Goal: Task Accomplishment & Management: Use online tool/utility

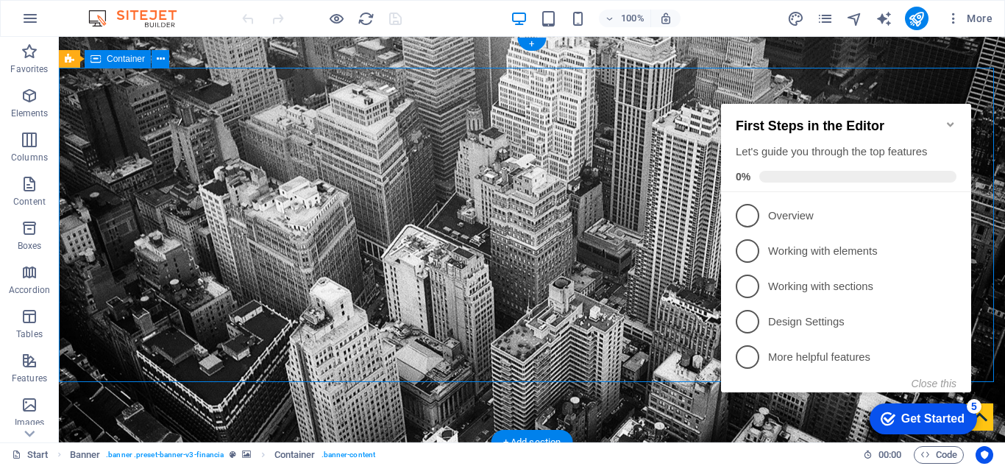
click div "checkmark Get Started 5 First Steps in the Editor Let's guide you through the t…"
click at [950, 122] on icon "Minimize checklist" at bounding box center [950, 124] width 7 height 4
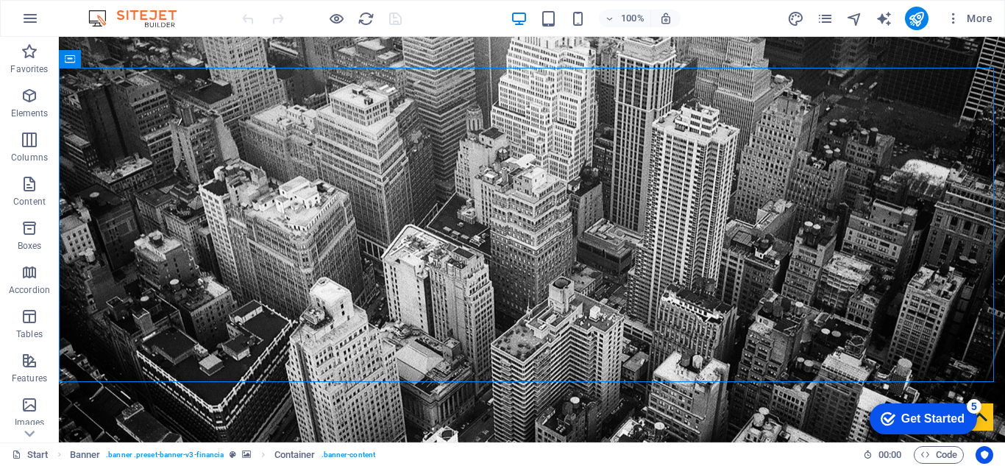
click div "checkmark Get Started 5 First Steps in the Editor Let's guide you through the t…"
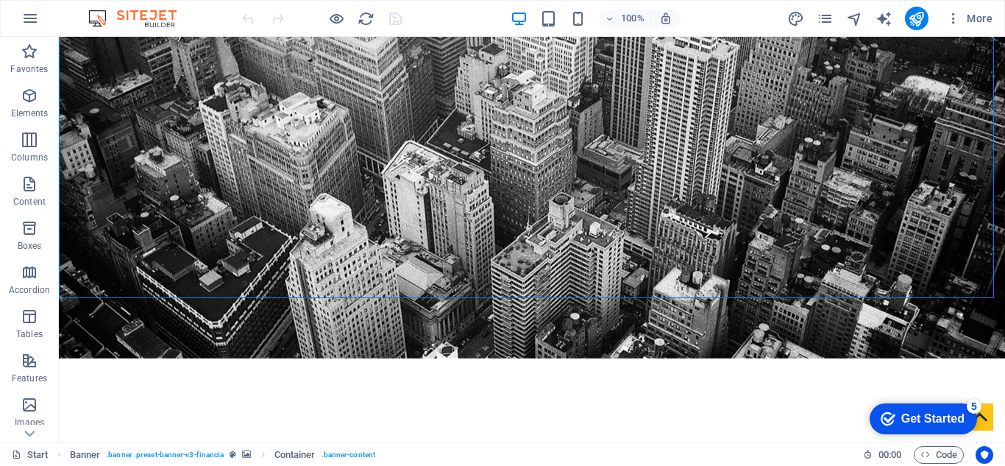
scroll to position [90, 0]
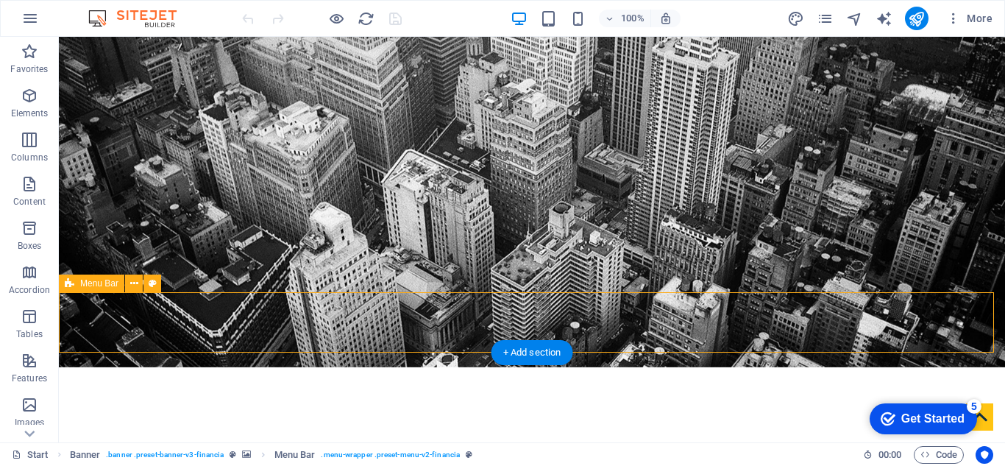
scroll to position [32, 0]
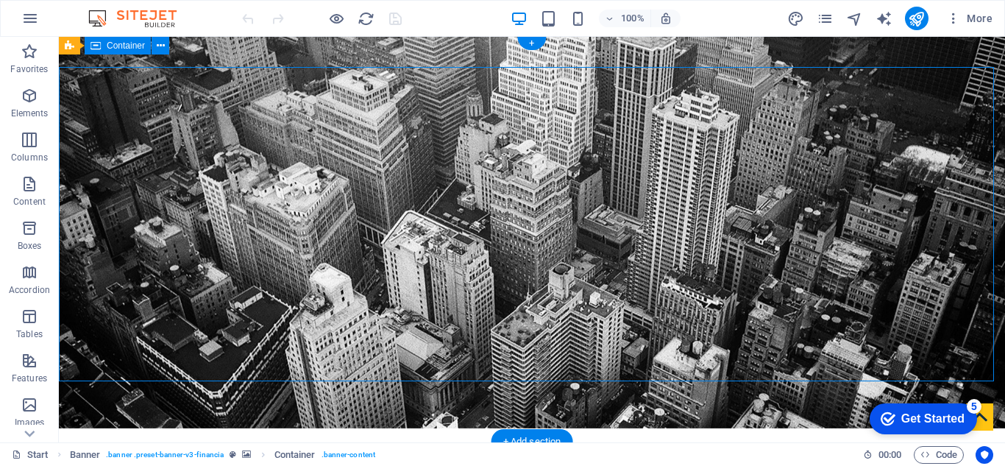
scroll to position [0, 0]
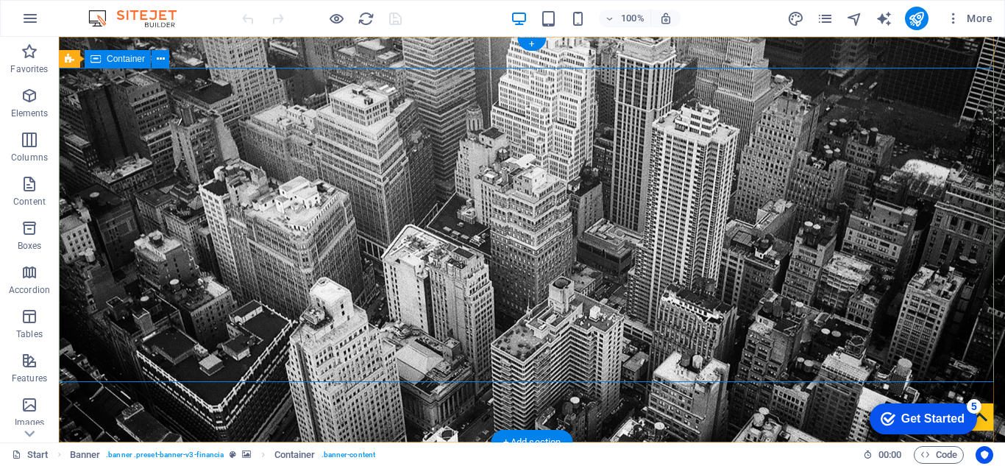
click at [86, 51] on div "Container" at bounding box center [118, 59] width 66 height 18
click at [71, 52] on icon at bounding box center [70, 46] width 10 height 18
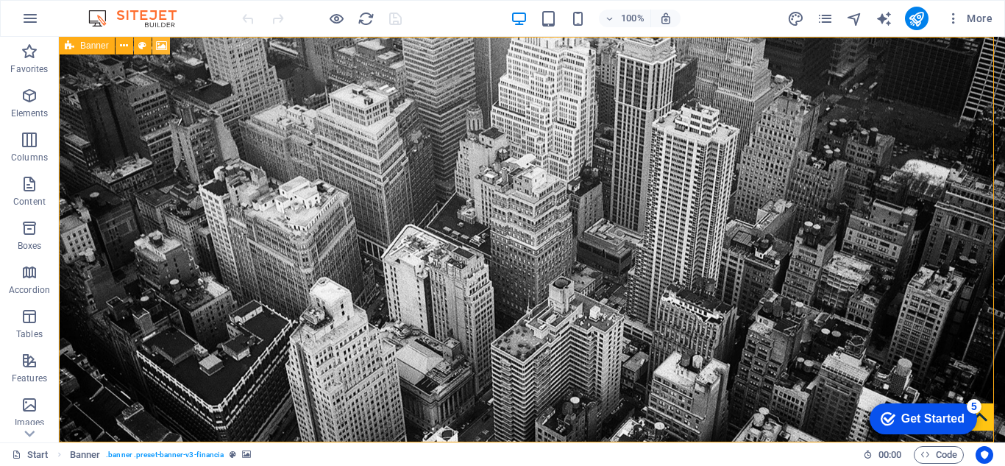
click at [163, 46] on icon at bounding box center [161, 45] width 11 height 15
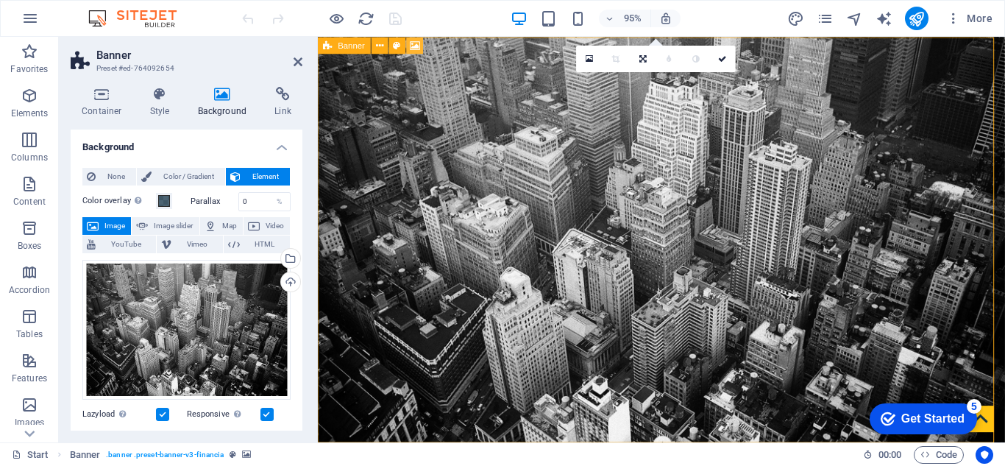
scroll to position [25, 0]
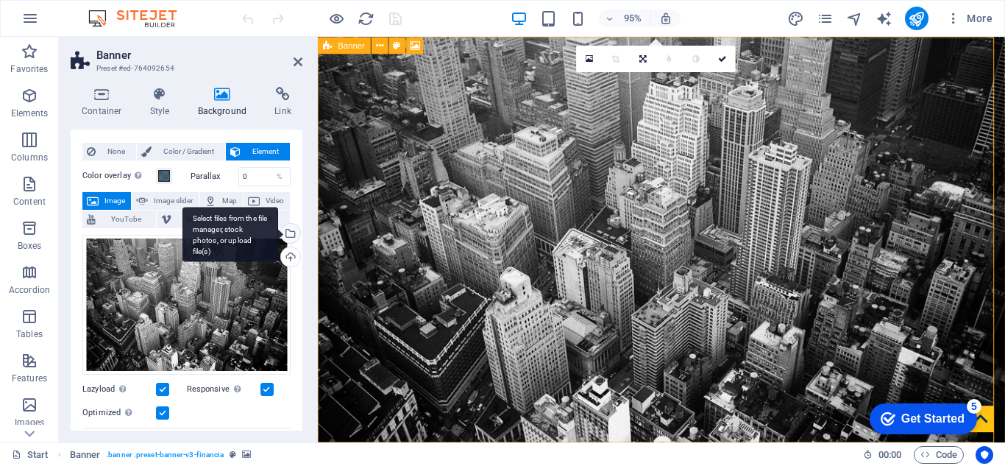
click at [286, 235] on div "Select files from the file manager, stock photos, or upload file(s)" at bounding box center [289, 235] width 22 height 22
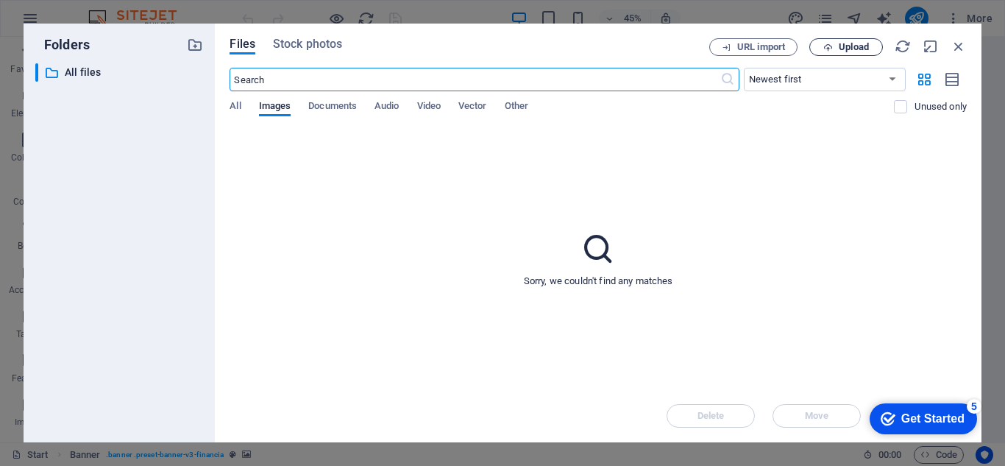
click at [851, 46] on span "Upload" at bounding box center [854, 47] width 30 height 9
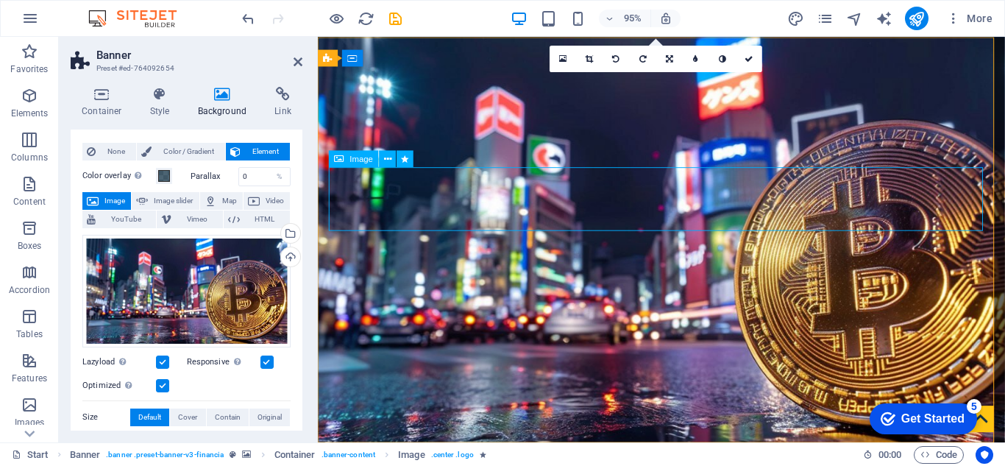
select select "px"
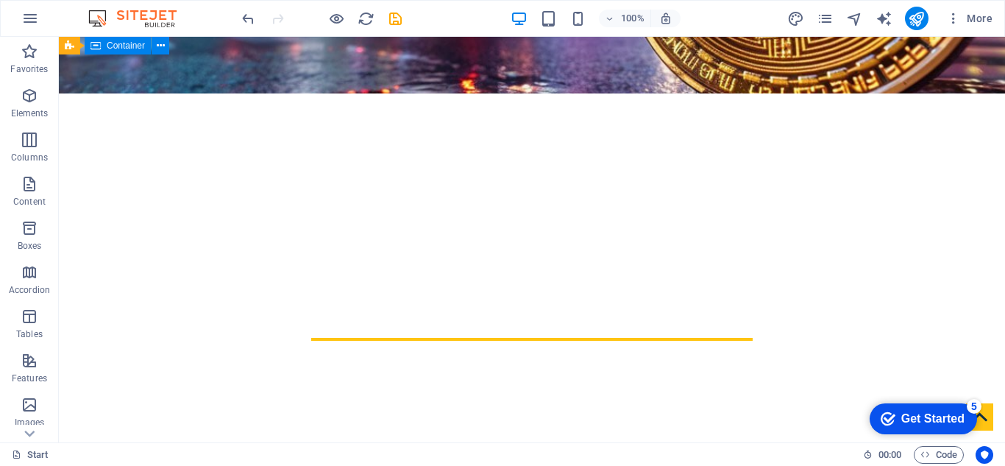
scroll to position [358, 0]
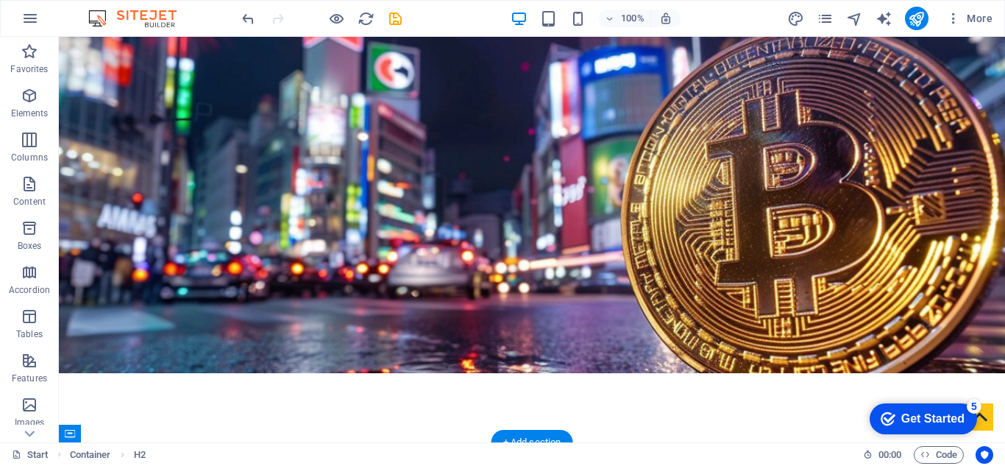
scroll to position [0, 0]
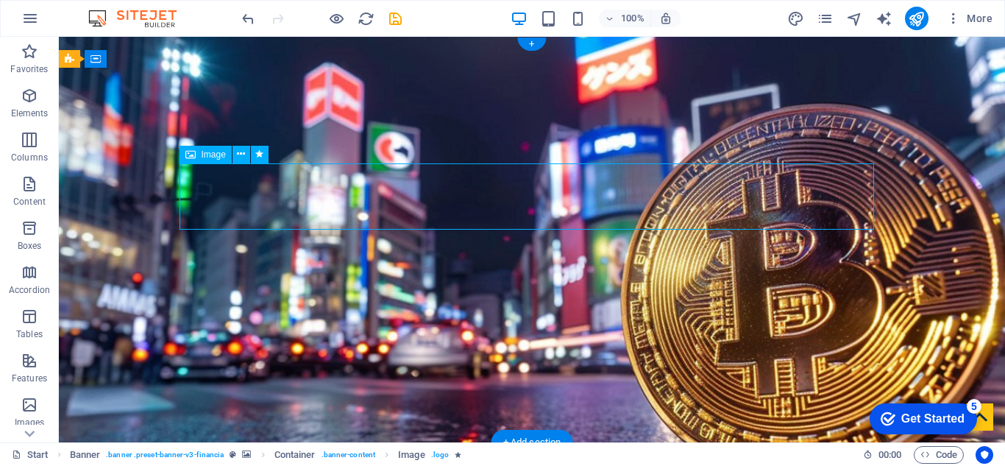
select select "px"
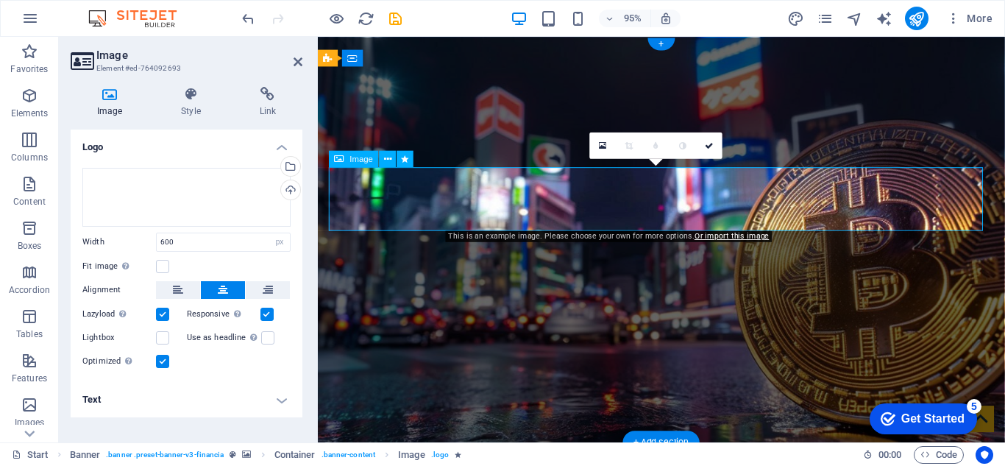
click at [280, 408] on h4 "Text" at bounding box center [187, 399] width 232 height 35
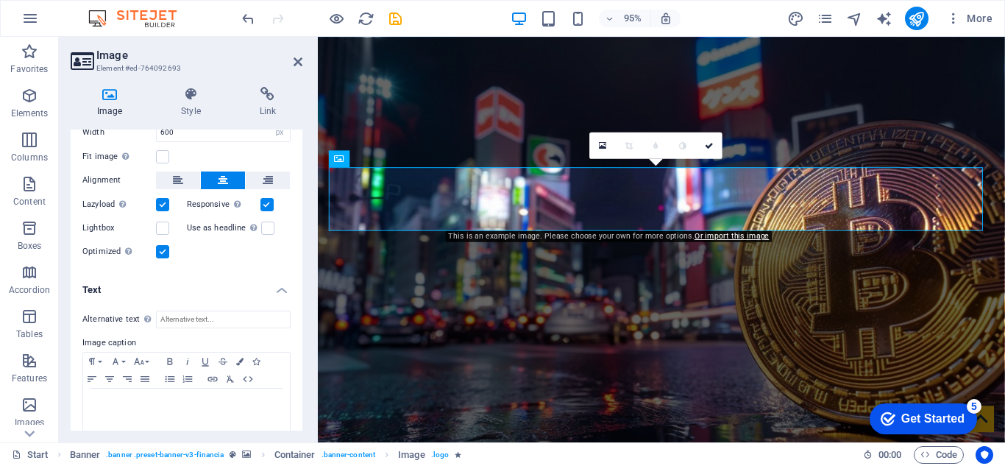
scroll to position [125, 0]
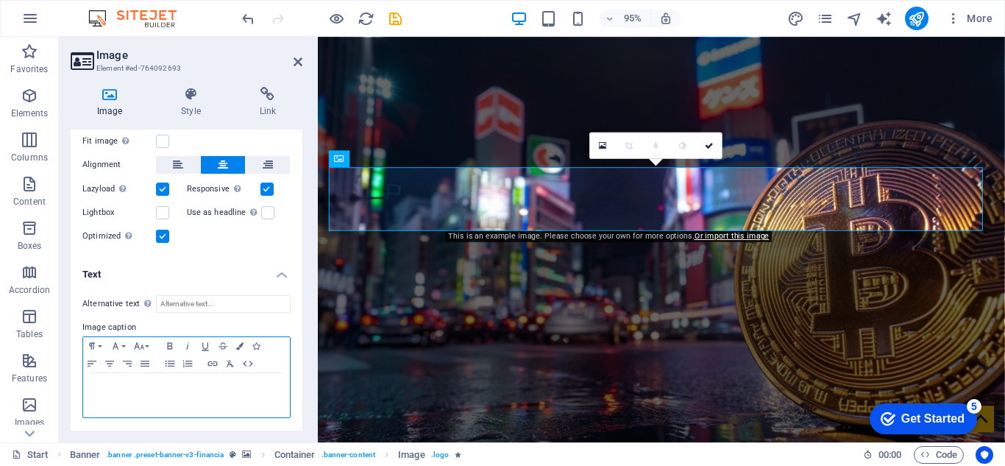
click at [242, 377] on div at bounding box center [186, 395] width 207 height 44
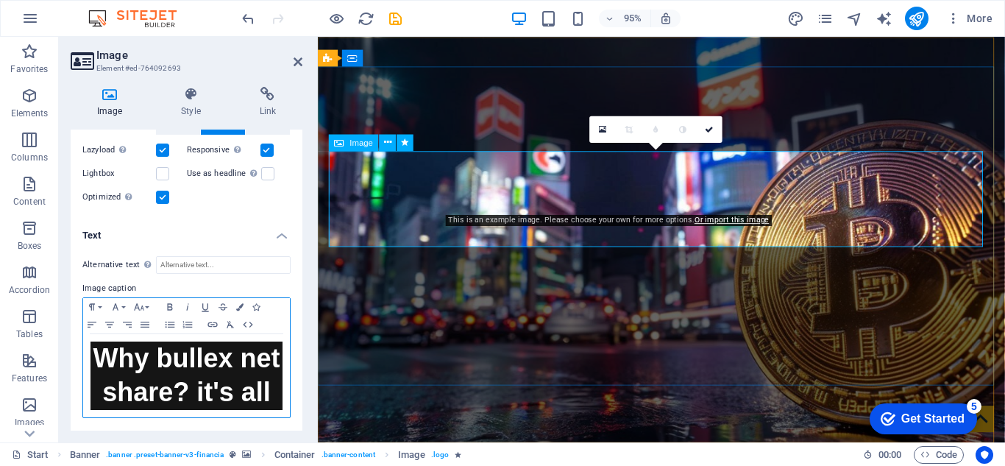
click at [241, 384] on h2 "Why bullex net share? it's all" at bounding box center [187, 375] width 192 height 69
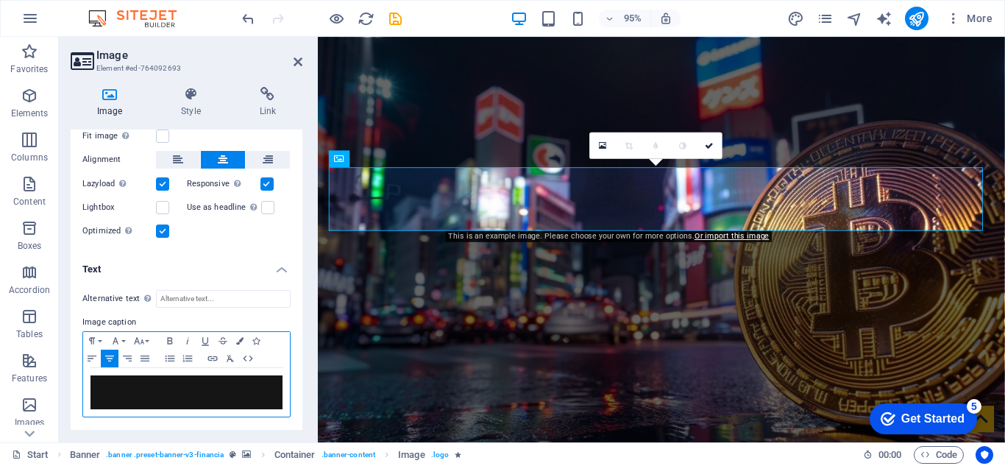
scroll to position [125, 0]
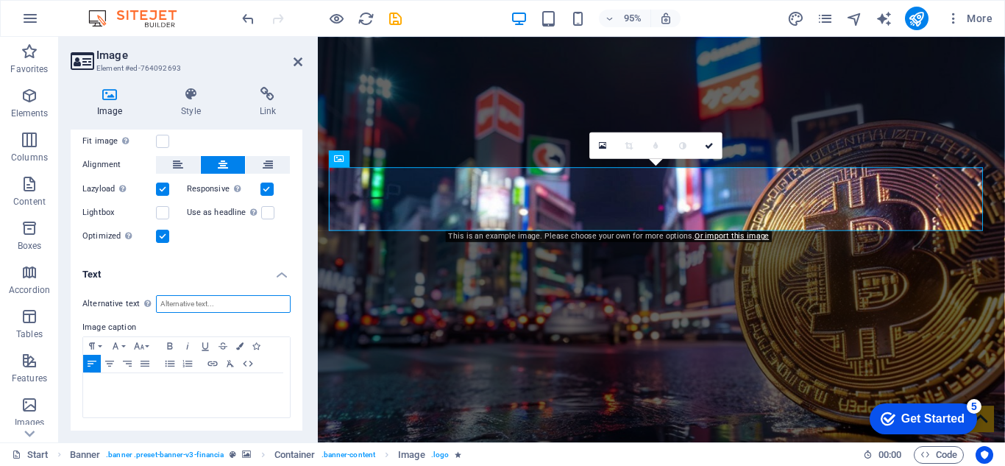
click at [260, 295] on input "Alternative text The alternative text is used by devices that cannot display im…" at bounding box center [223, 304] width 135 height 18
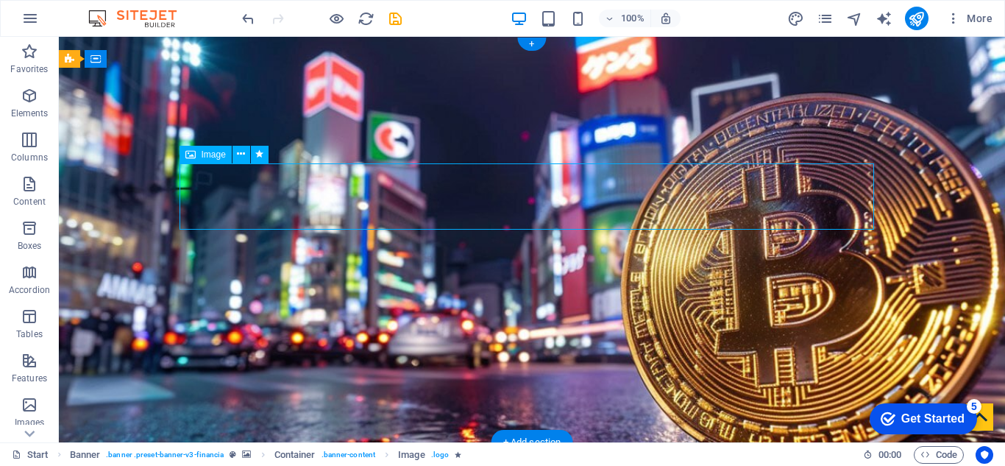
click at [247, 149] on button at bounding box center [242, 155] width 18 height 18
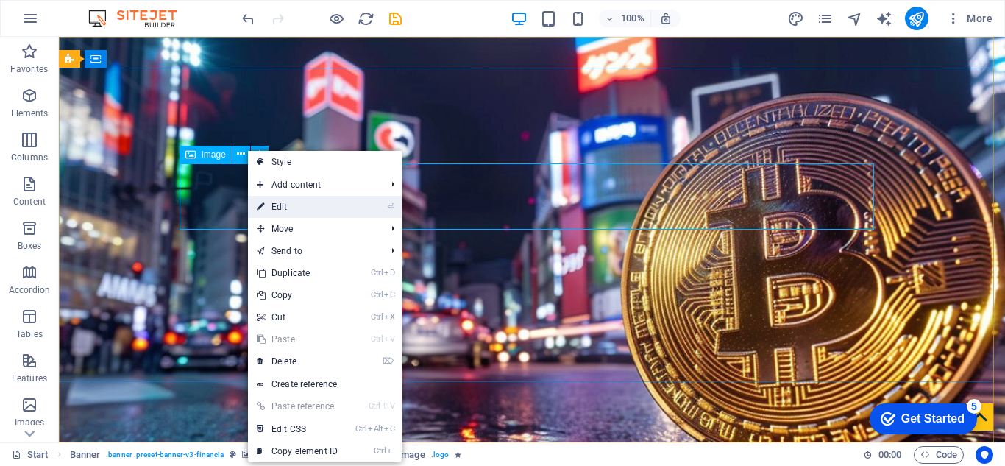
click at [341, 205] on link "⏎ Edit" at bounding box center [297, 207] width 99 height 22
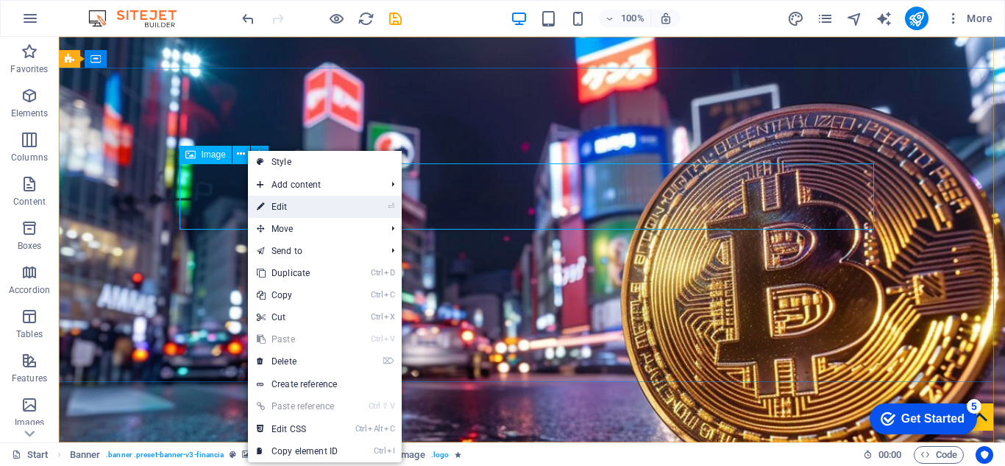
select select "px"
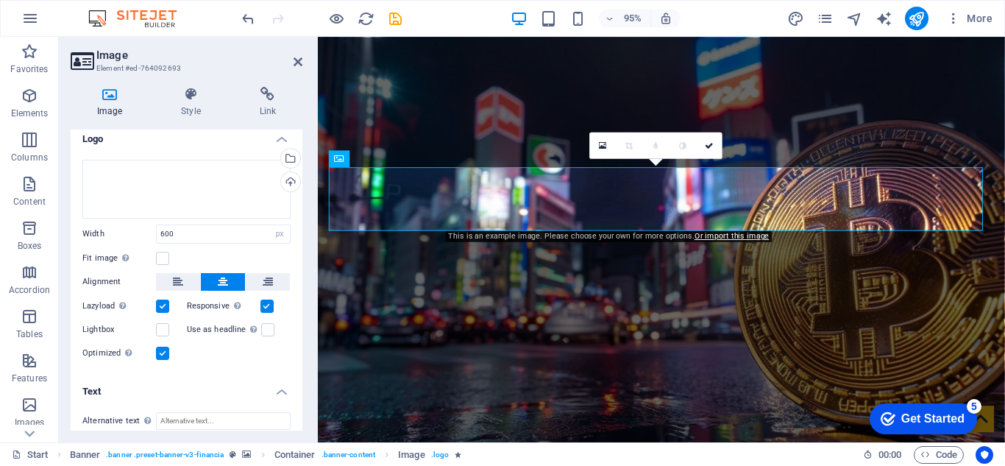
scroll to position [9, 0]
click at [237, 188] on div "Drag files here, click to choose files or select files from Files or our free s…" at bounding box center [186, 188] width 208 height 59
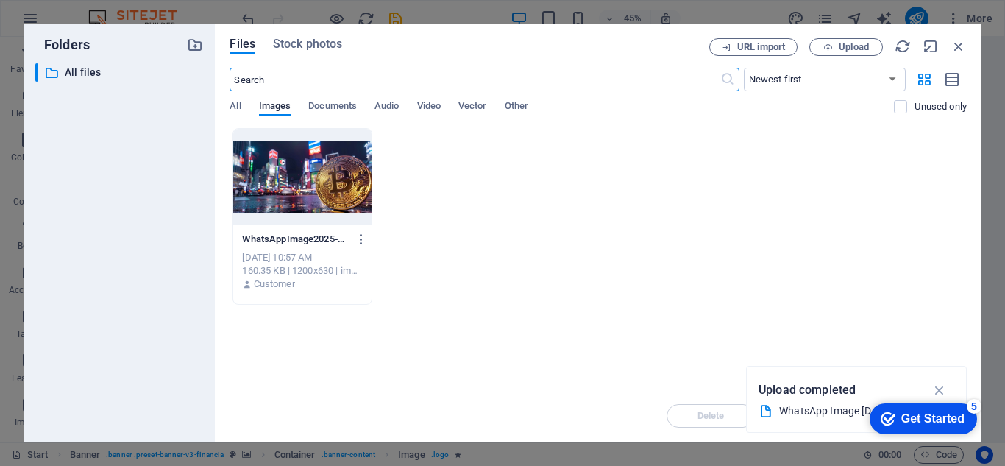
click at [337, 99] on div "​ Newest first Oldest first Name (A-Z) Name (Z-A) Size (0-9) Size (9-0) Resolut…" at bounding box center [598, 98] width 737 height 60
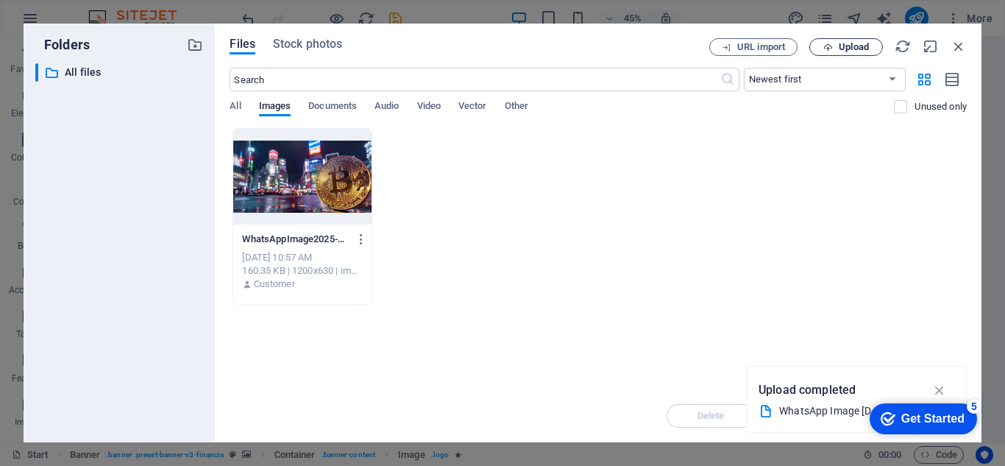
click at [849, 43] on span "Upload" at bounding box center [854, 47] width 30 height 9
click at [952, 50] on icon "button" at bounding box center [959, 46] width 16 height 16
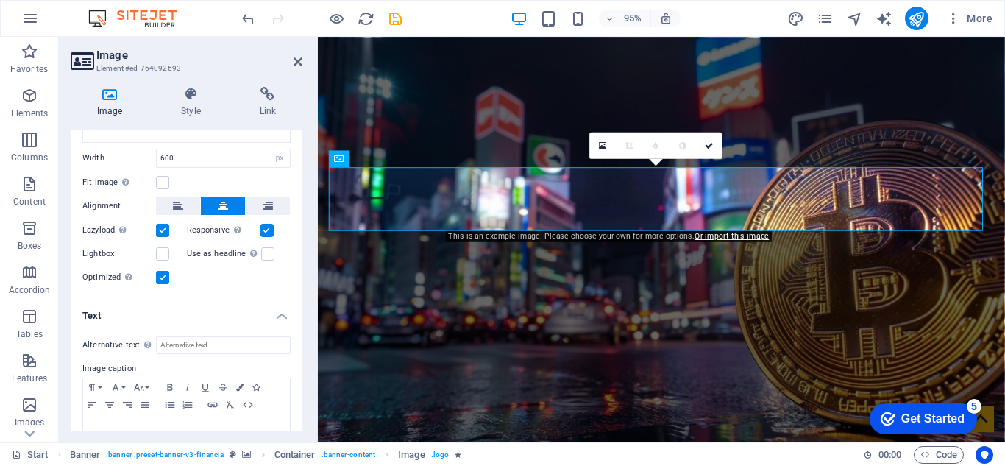
scroll to position [102, 0]
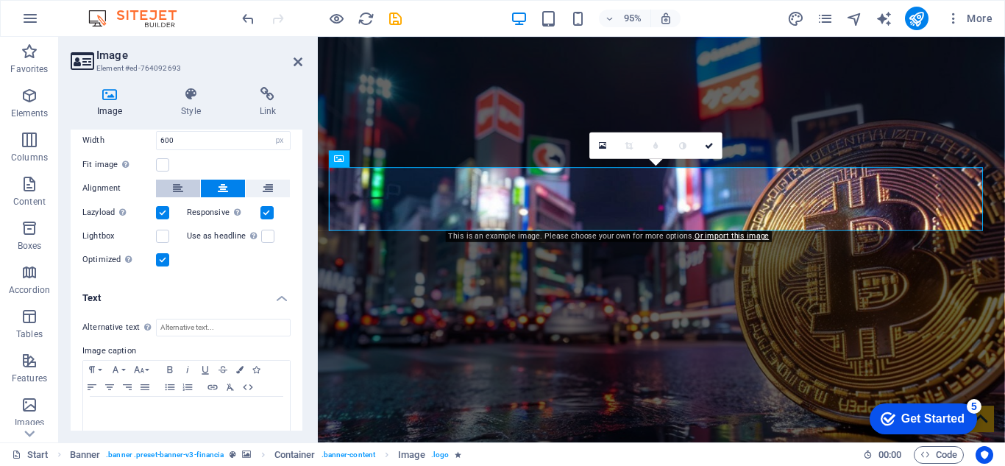
click at [180, 191] on icon at bounding box center [178, 189] width 10 height 18
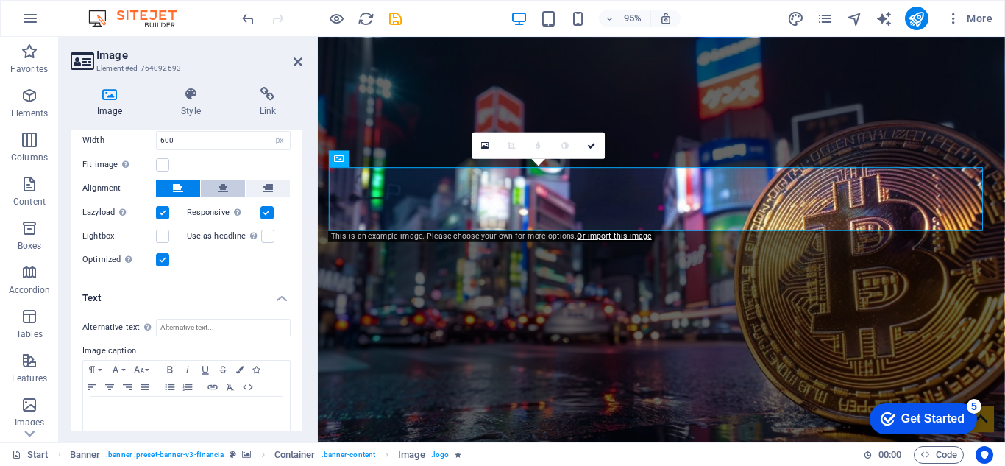
click at [225, 188] on icon at bounding box center [223, 189] width 10 height 18
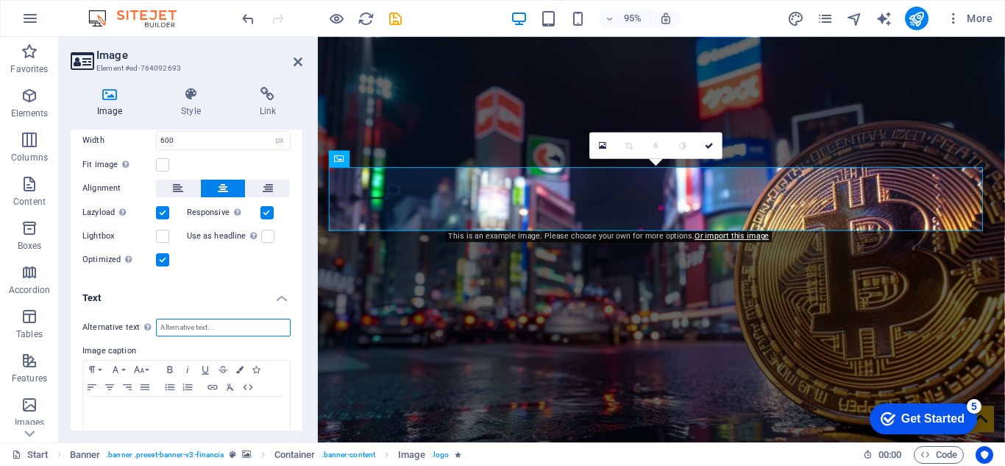
click at [205, 330] on input "Alternative text The alternative text is used by devices that cannot display im…" at bounding box center [223, 328] width 135 height 18
type input "G"
type input "J"
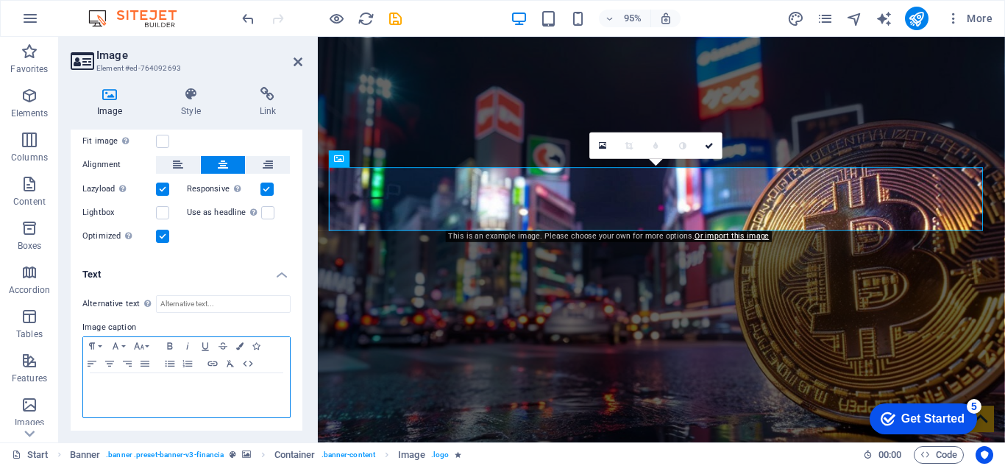
click at [196, 381] on p at bounding box center [187, 386] width 192 height 13
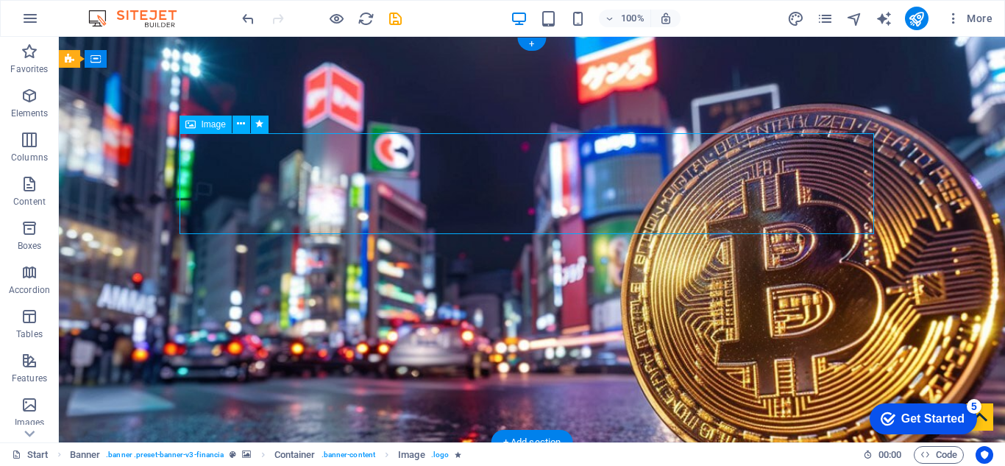
select select "px"
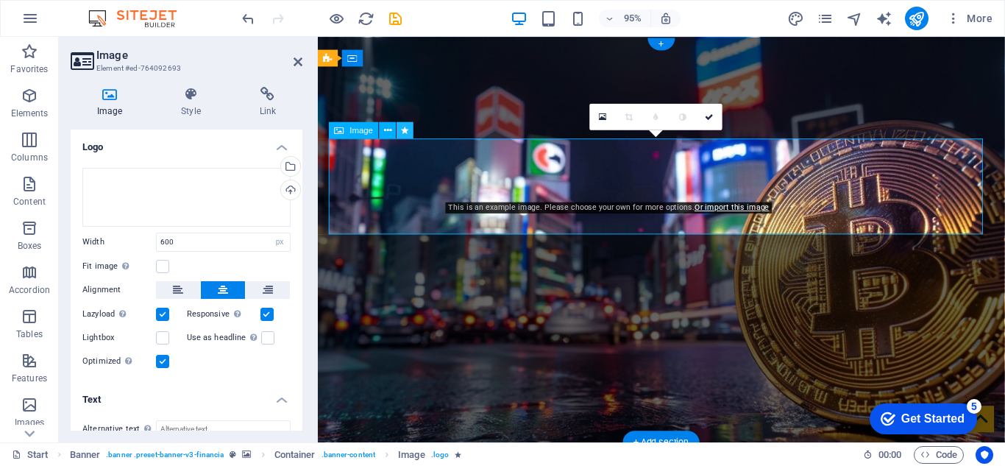
click at [400, 124] on button at bounding box center [405, 129] width 17 height 17
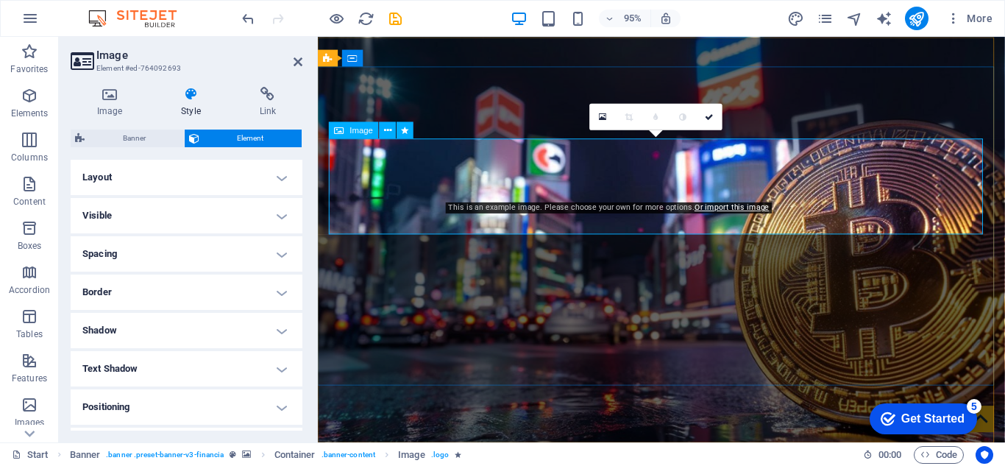
click at [390, 132] on icon at bounding box center [387, 130] width 7 height 15
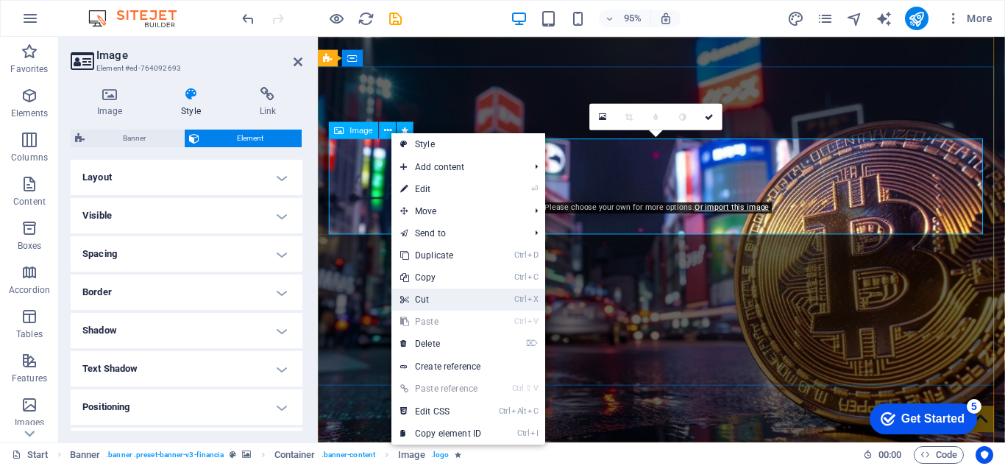
click at [462, 299] on link "Ctrl X Cut" at bounding box center [441, 299] width 99 height 22
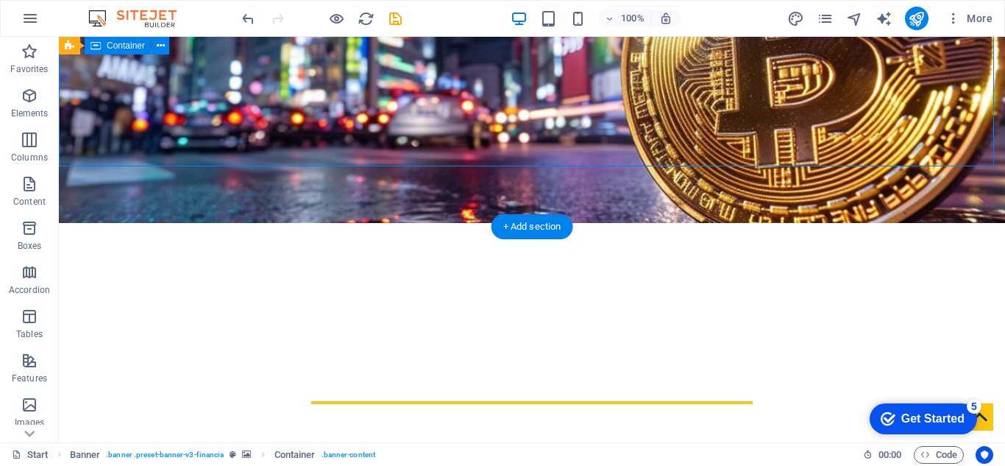
scroll to position [227, 0]
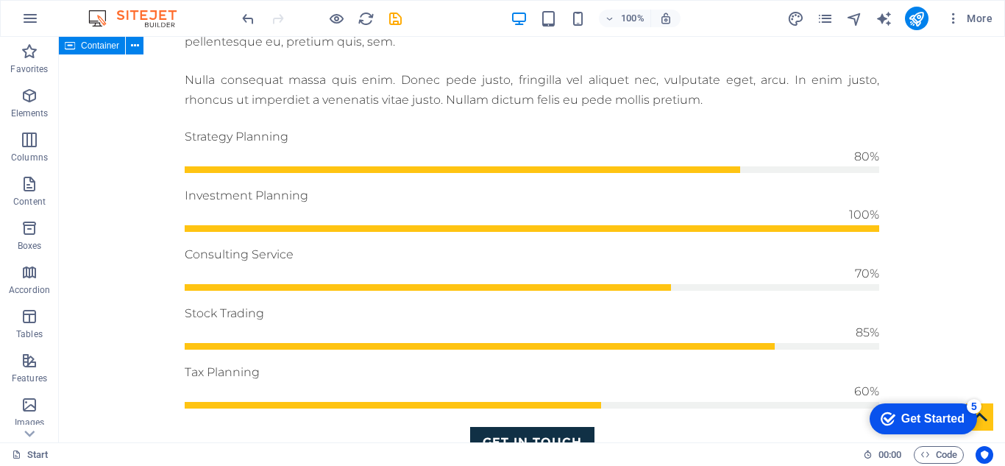
scroll to position [894, 0]
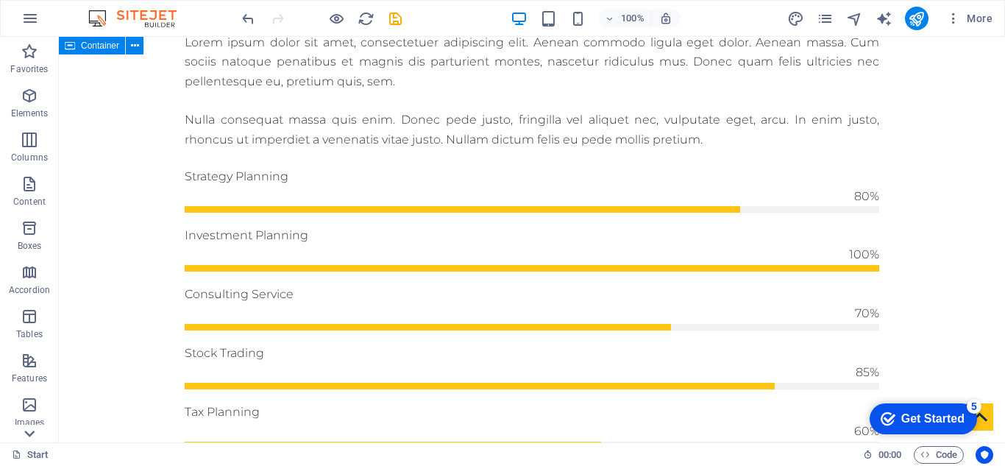
click at [29, 56] on icon at bounding box center [29, 45] width 21 height 21
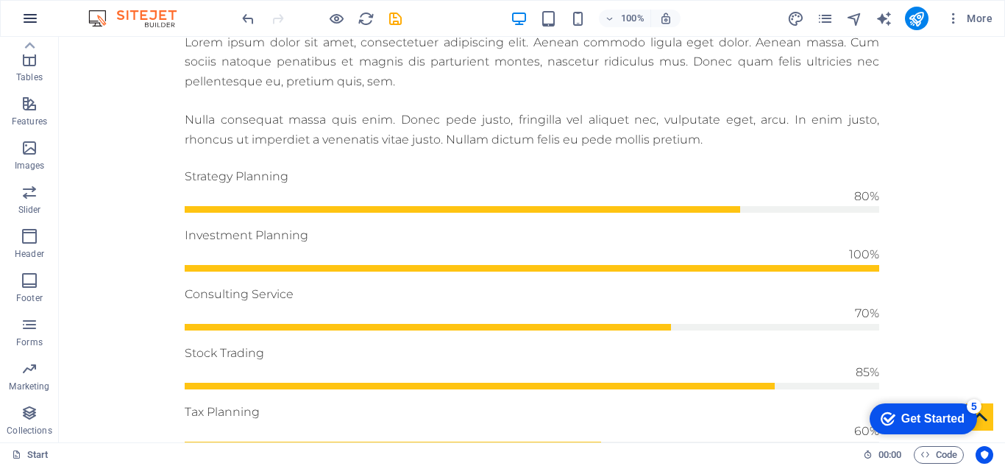
click at [43, 21] on button "button" at bounding box center [30, 18] width 35 height 35
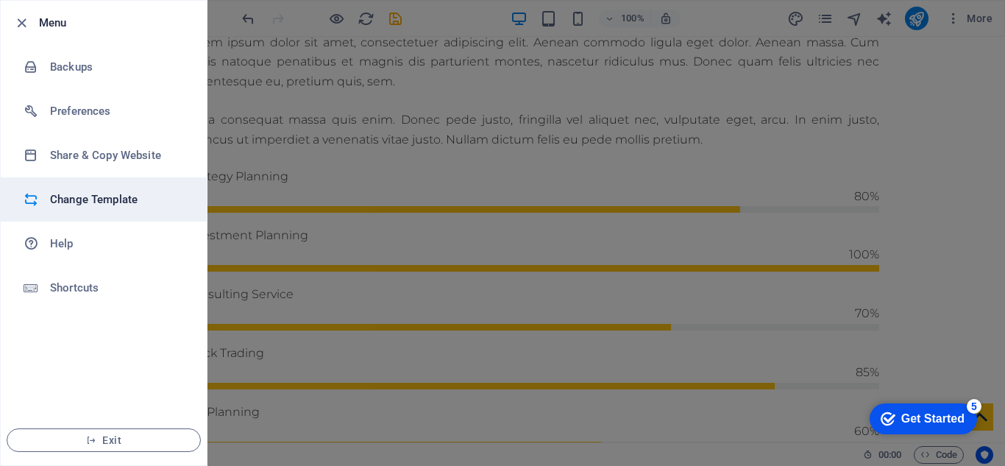
click at [152, 187] on li "Change Template" at bounding box center [104, 199] width 206 height 44
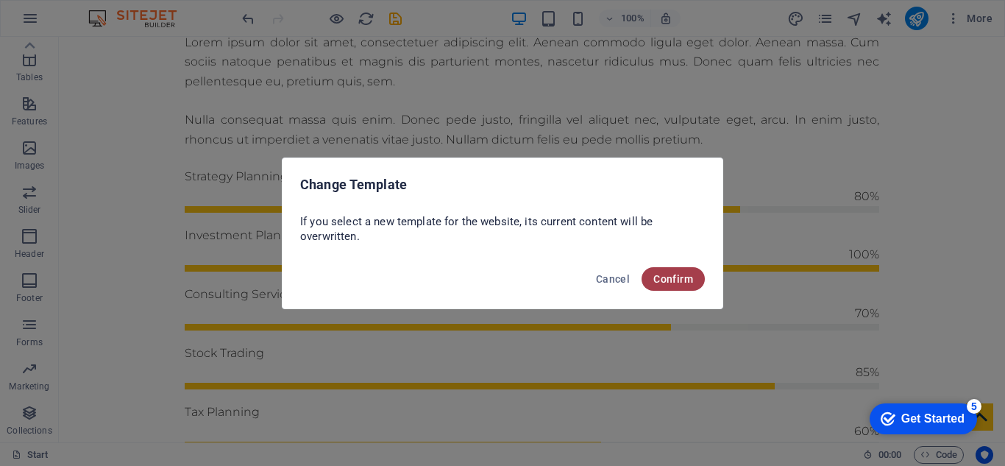
click at [680, 275] on span "Confirm" at bounding box center [674, 279] width 40 height 12
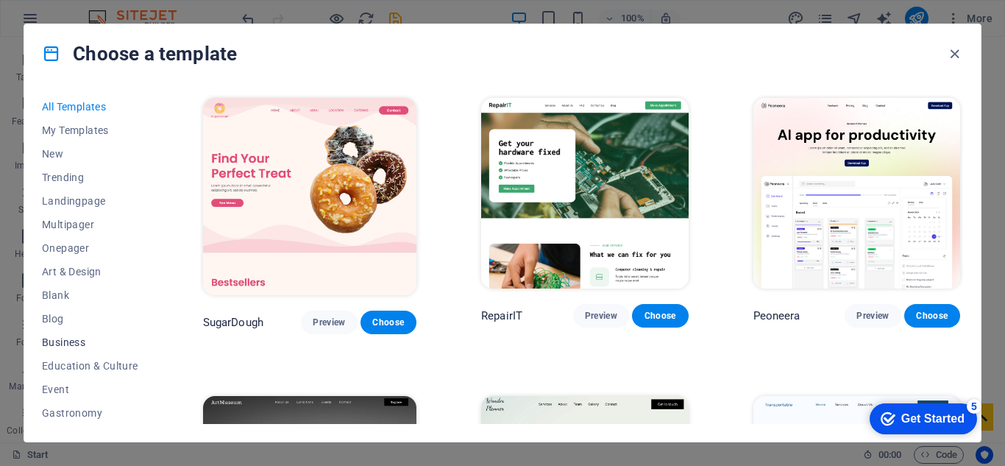
click at [103, 342] on span "Business" at bounding box center [90, 342] width 96 height 12
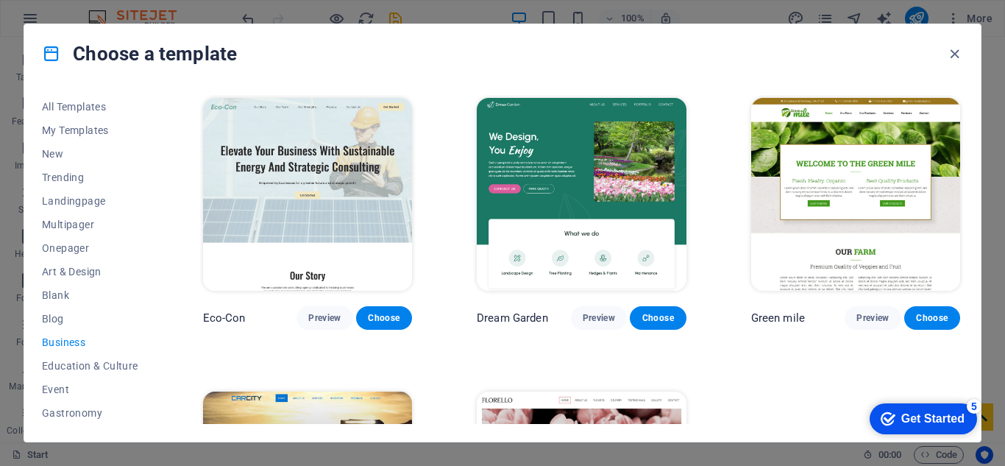
scroll to position [260, 0]
click at [94, 364] on span "Trades" at bounding box center [90, 365] width 96 height 12
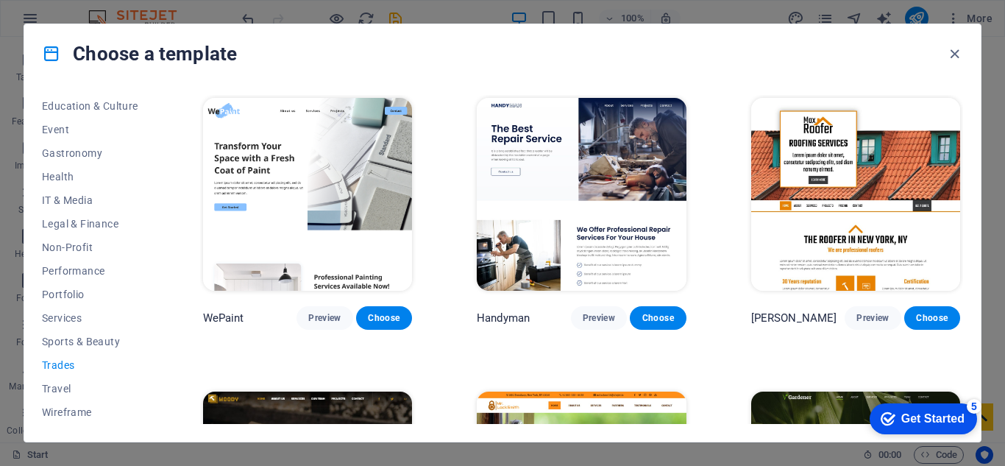
click at [96, 362] on span "Trades" at bounding box center [90, 365] width 96 height 12
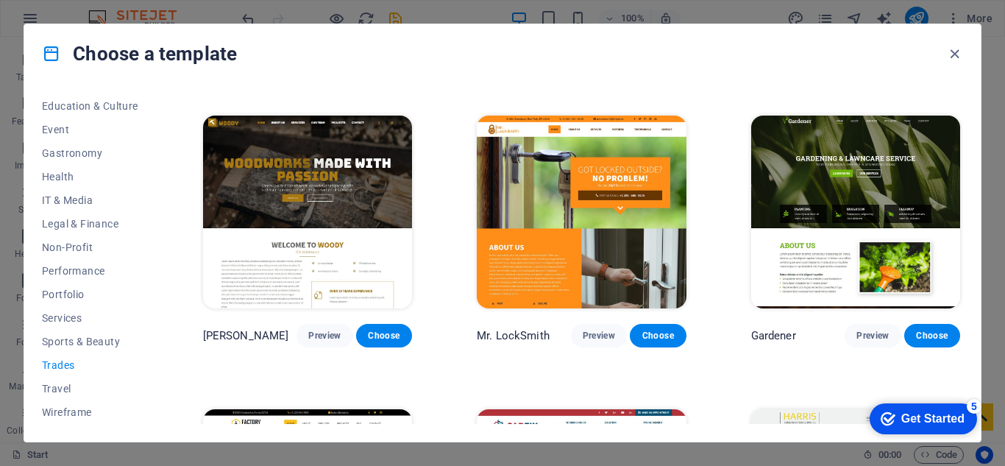
scroll to position [308, 0]
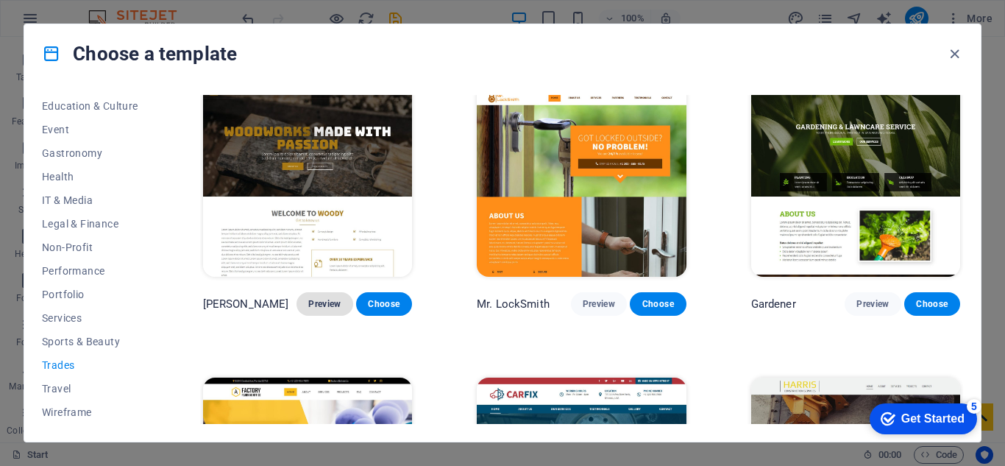
click at [331, 301] on span "Preview" at bounding box center [324, 304] width 32 height 12
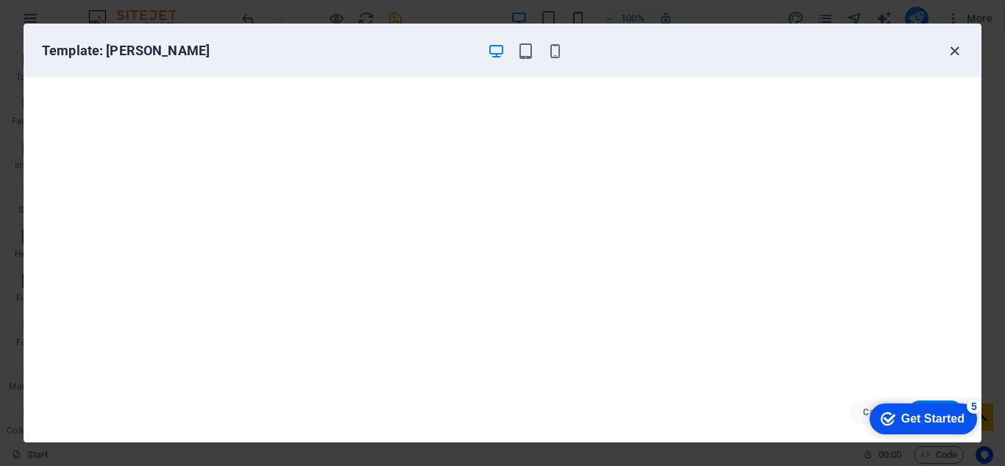
click at [948, 52] on icon "button" at bounding box center [954, 51] width 17 height 17
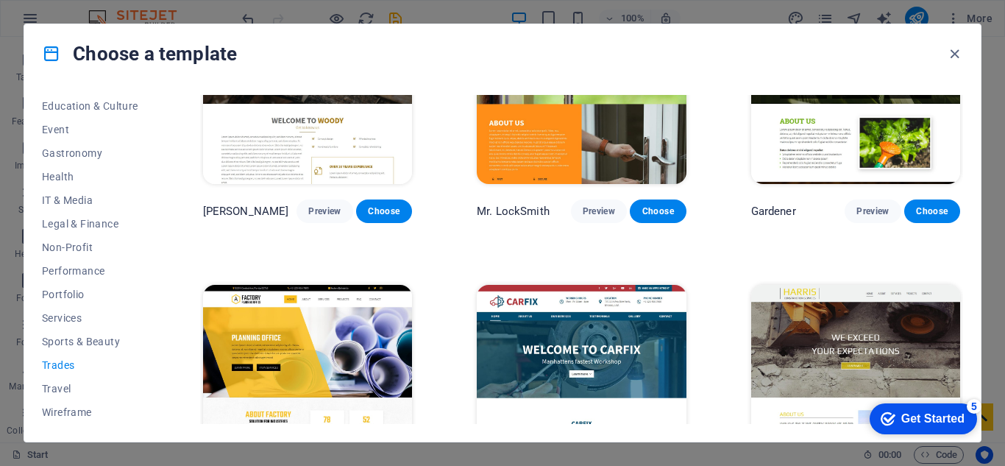
scroll to position [488, 0]
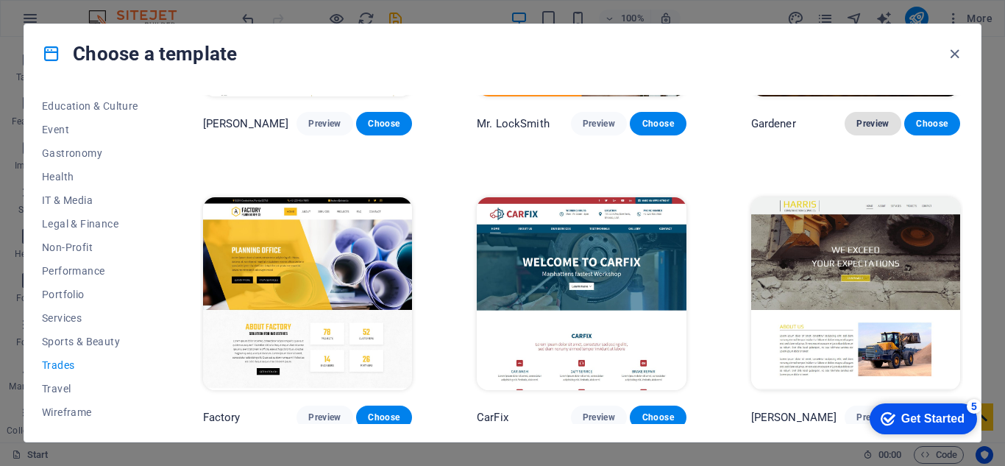
click at [866, 121] on span "Preview" at bounding box center [873, 124] width 32 height 12
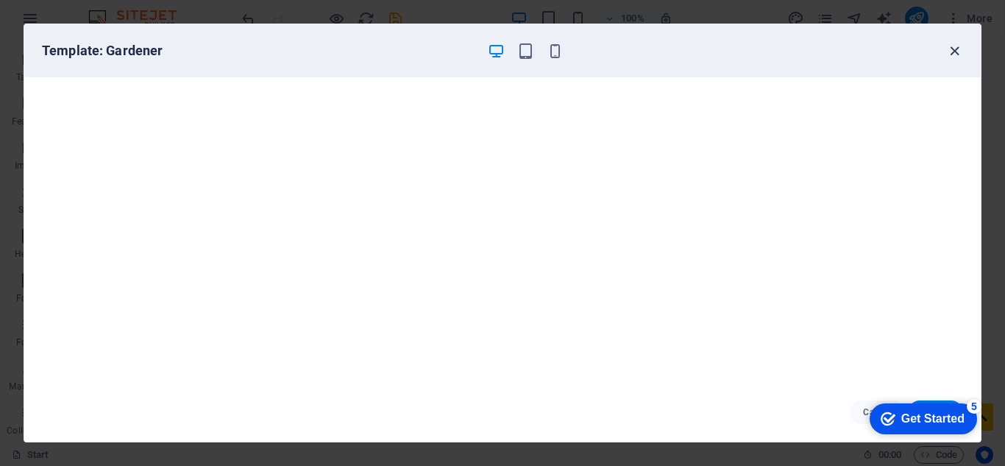
click at [948, 49] on icon "button" at bounding box center [954, 51] width 17 height 17
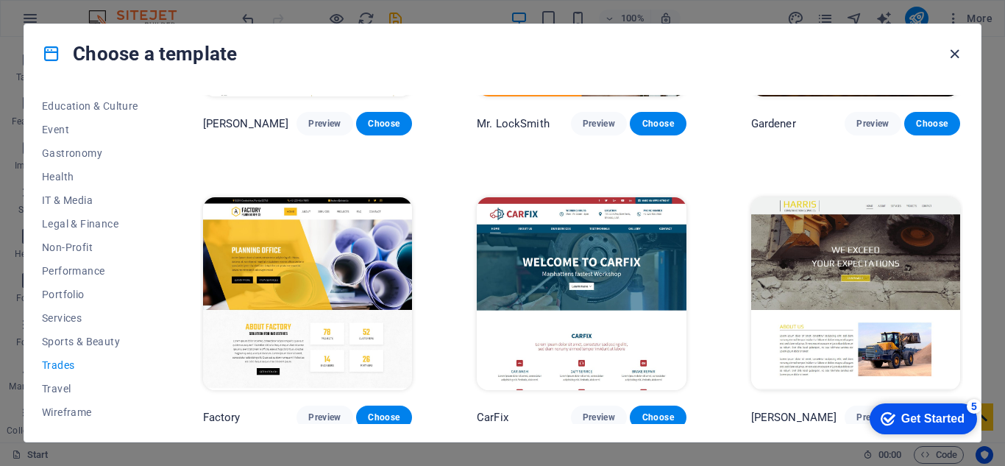
click at [949, 54] on icon "button" at bounding box center [954, 54] width 17 height 17
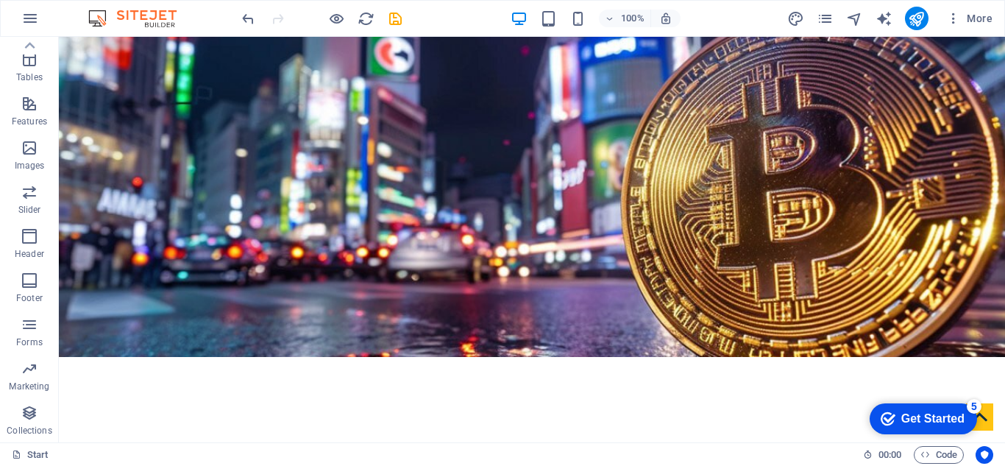
scroll to position [0, 0]
